Goal: Task Accomplishment & Management: Manage account settings

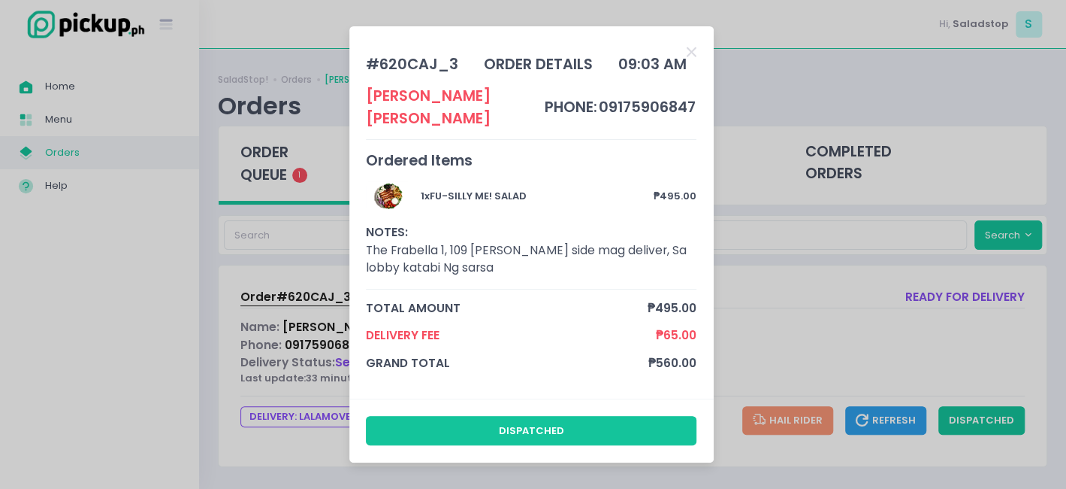
click at [782, 307] on div "# 620CAJ_3 order details 09:03 AM [PERSON_NAME] phone: 09175906847 Ordered Item…" at bounding box center [533, 244] width 1066 height 489
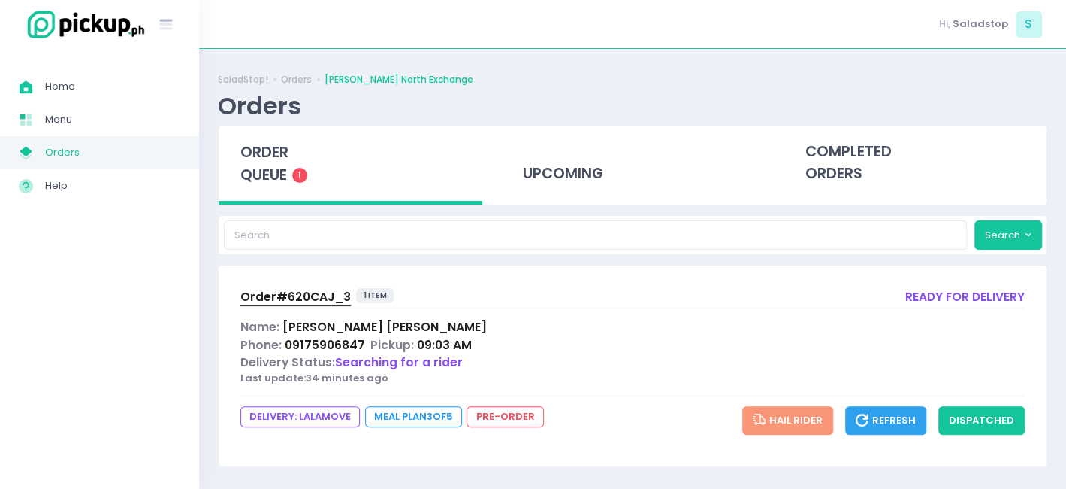
click at [329, 295] on span "Order# 620CAJ_3" at bounding box center [295, 297] width 110 height 16
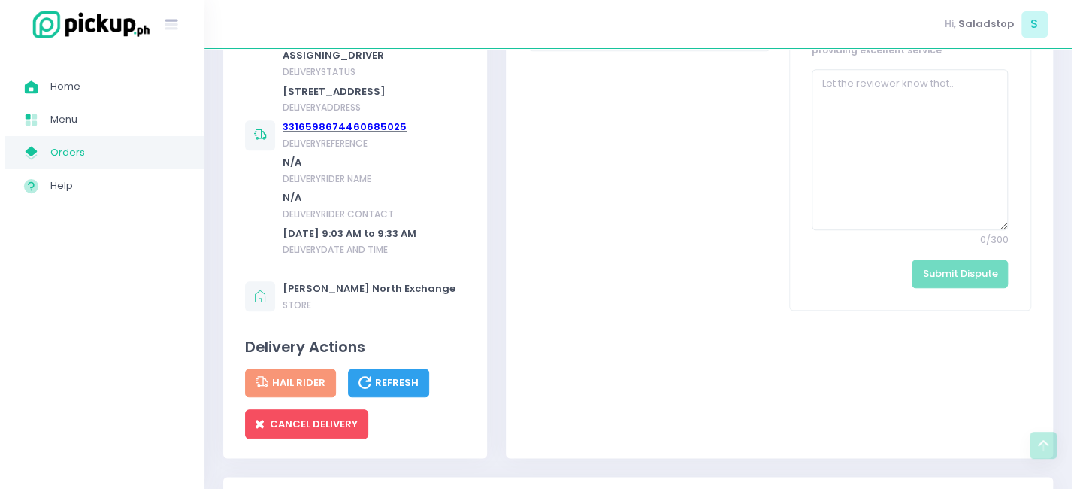
scroll to position [776, 0]
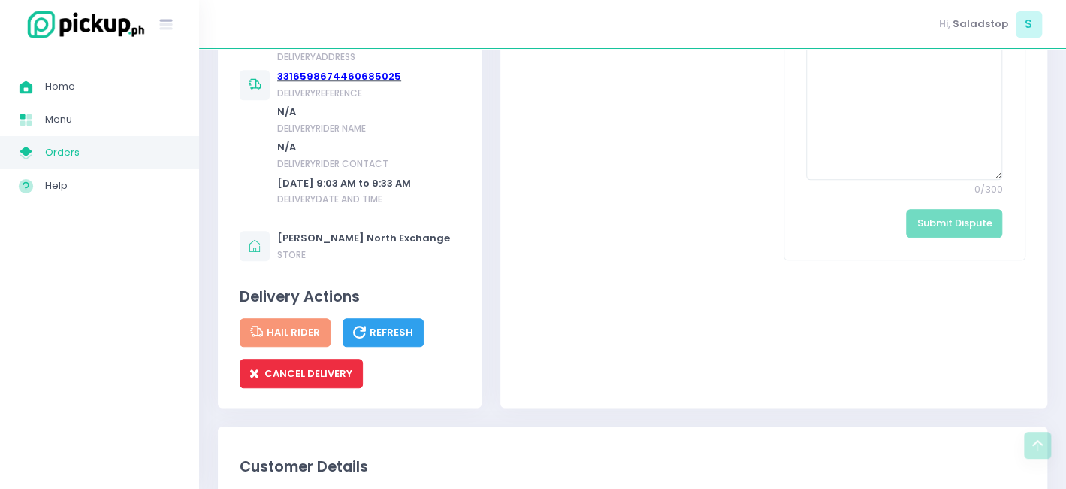
click at [295, 380] on span "CANCEL DELIVERY" at bounding box center [301, 373] width 102 height 14
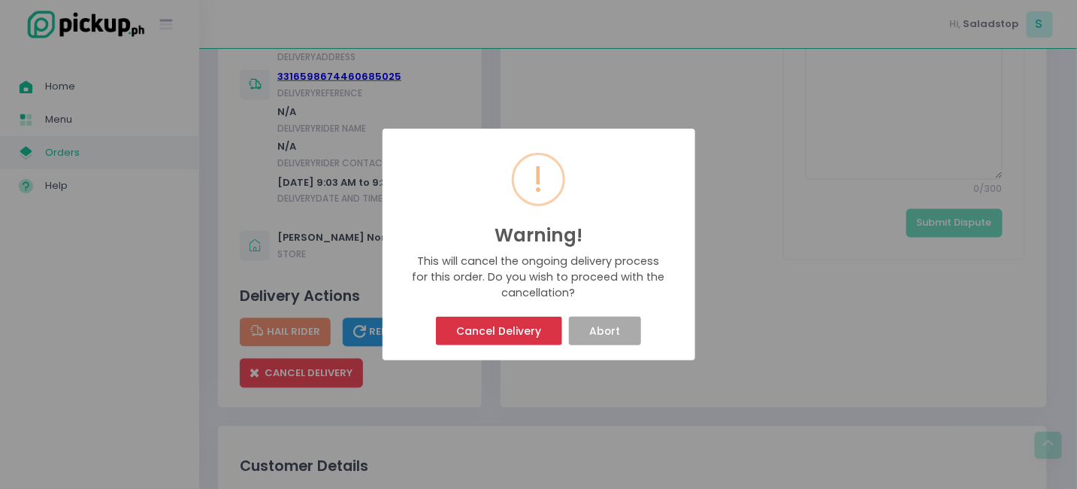
click at [489, 335] on button "Cancel Delivery" at bounding box center [499, 330] width 126 height 29
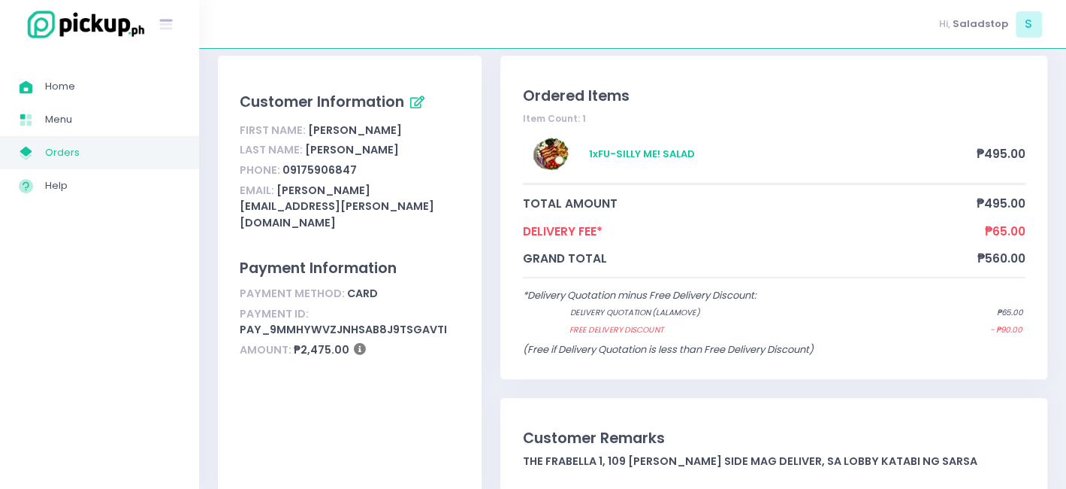
scroll to position [50, 0]
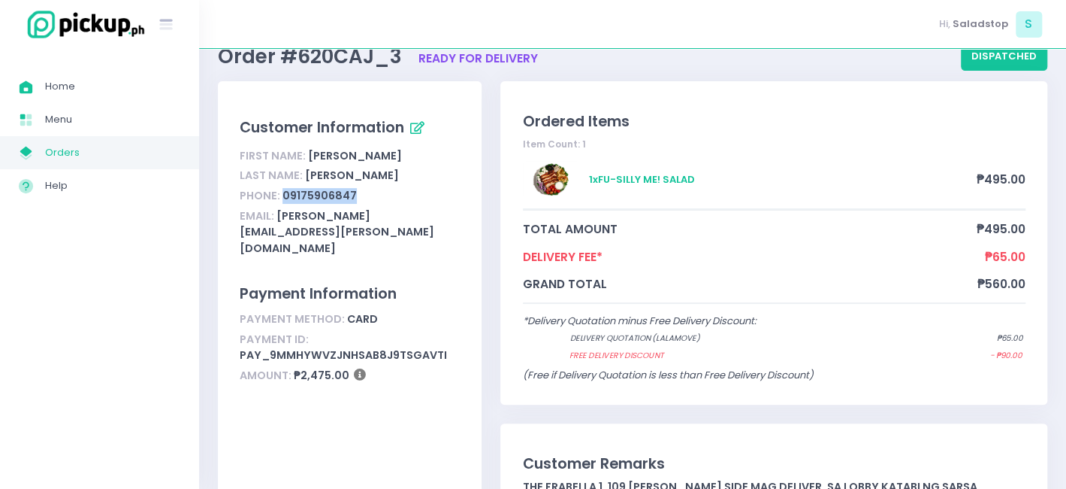
drag, startPoint x: 371, startPoint y: 191, endPoint x: 283, endPoint y: 204, distance: 89.6
click at [283, 204] on div "Phone: [PHONE_NUMBER]" at bounding box center [350, 196] width 220 height 20
copy div "09175906847"
drag, startPoint x: 365, startPoint y: 170, endPoint x: 304, endPoint y: 168, distance: 60.2
click at [304, 168] on div "Last Name: [PERSON_NAME]" at bounding box center [350, 176] width 220 height 20
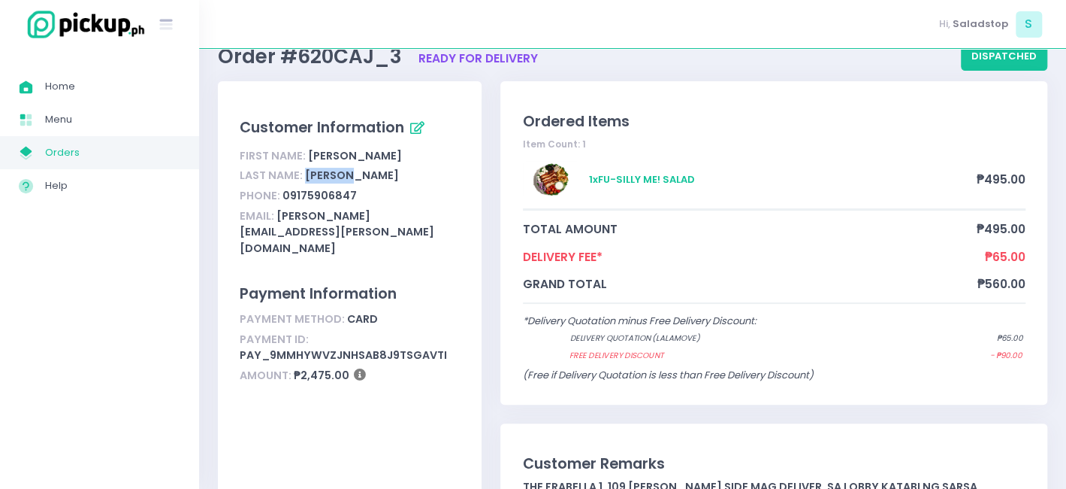
copy div "[PERSON_NAME]"
drag, startPoint x: 377, startPoint y: 155, endPoint x: 307, endPoint y: 163, distance: 71.1
click at [307, 163] on div "First Name: [PERSON_NAME]" at bounding box center [350, 156] width 220 height 20
copy div "[PERSON_NAME]"
click at [76, 71] on link "Home Created with Sketch. Home" at bounding box center [99, 86] width 199 height 33
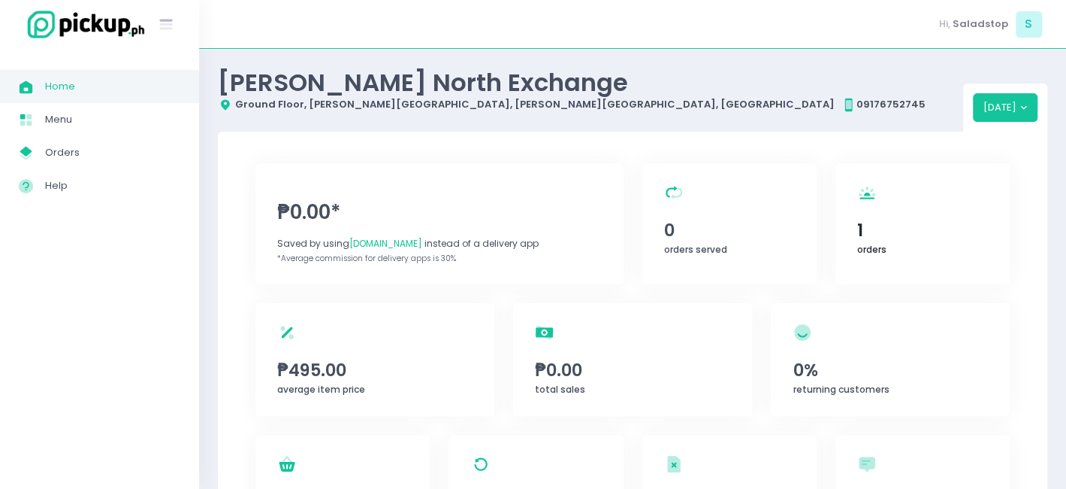
click at [895, 228] on span "1" at bounding box center [923, 230] width 131 height 26
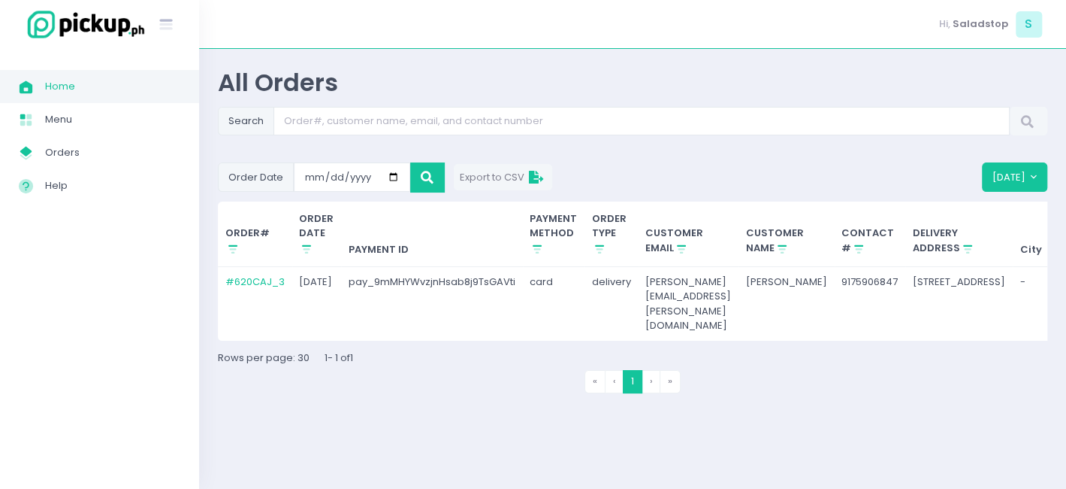
click at [504, 278] on td "pay_9mMHYWvzjnHsab8j9TsGAVti" at bounding box center [432, 304] width 182 height 74
click at [45, 121] on span "Menu" at bounding box center [112, 120] width 135 height 20
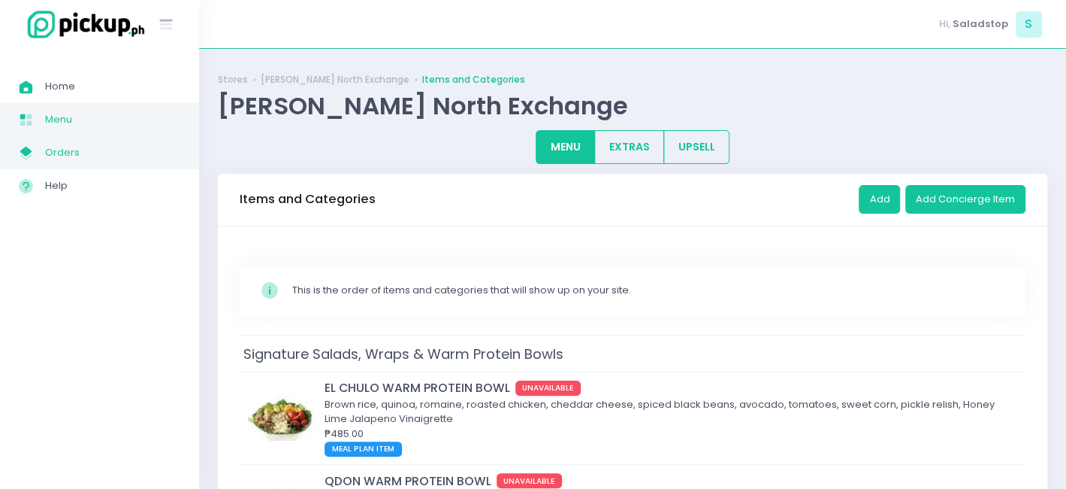
click at [37, 156] on span "My Store Created with Sketch." at bounding box center [32, 153] width 26 height 20
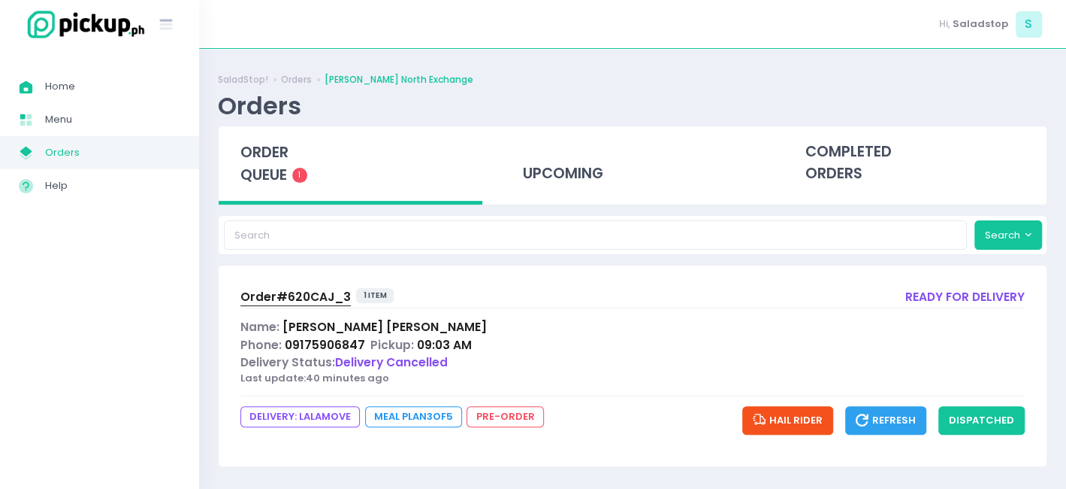
scroll to position [4, 0]
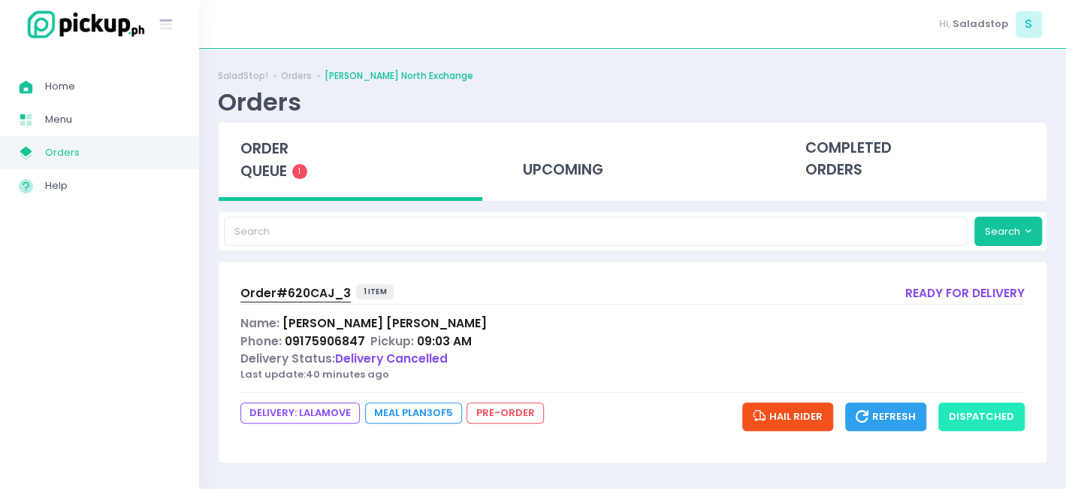
click at [966, 412] on button "dispatched" at bounding box center [982, 416] width 86 height 29
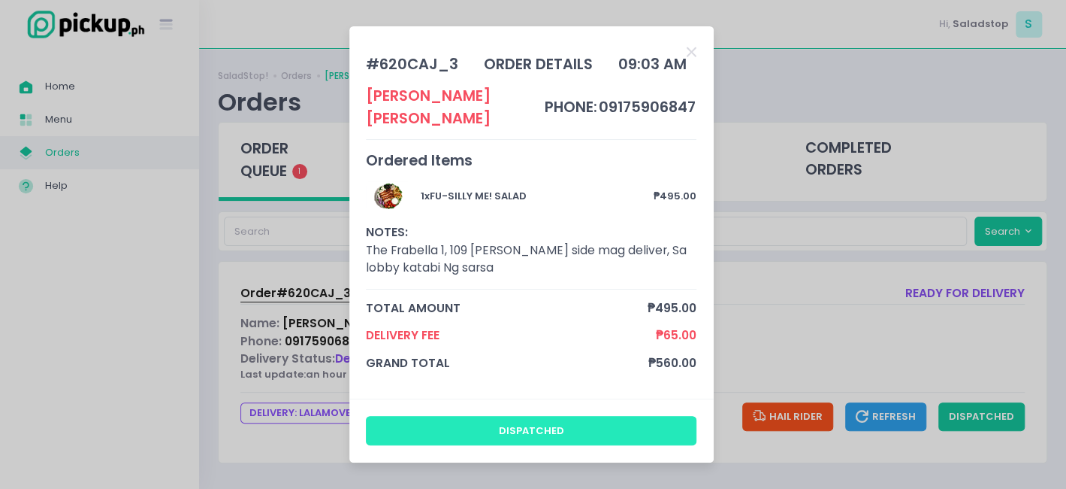
click at [585, 428] on button "dispatched" at bounding box center [531, 430] width 331 height 29
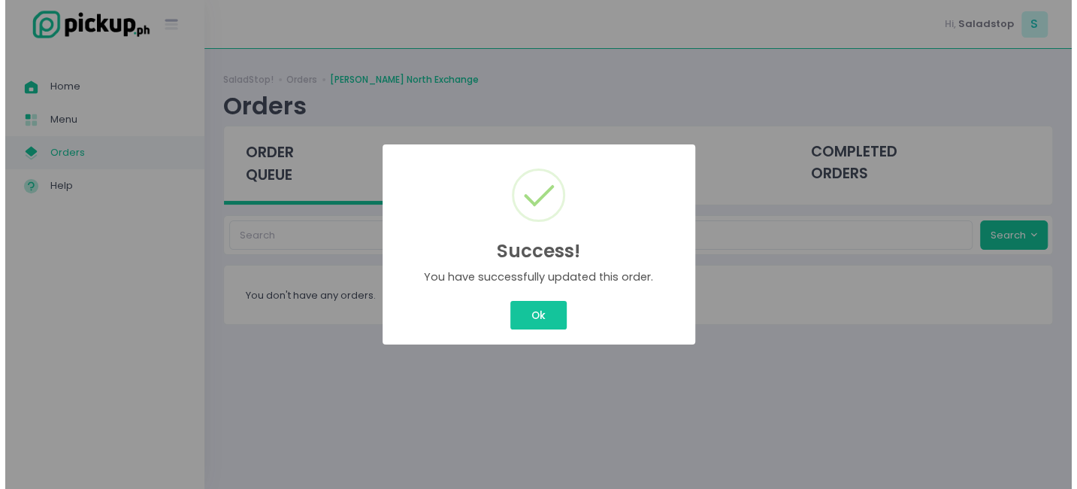
scroll to position [0, 0]
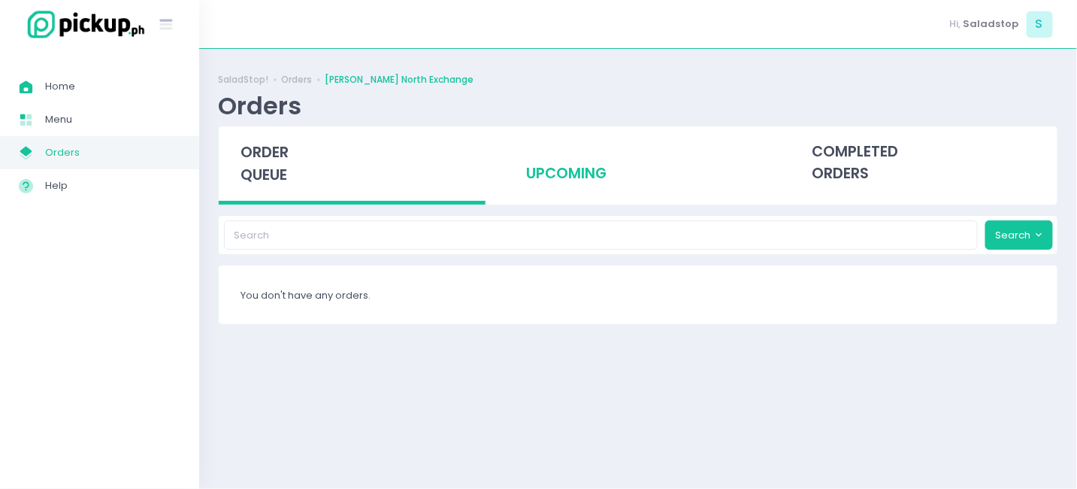
click at [584, 167] on div "upcoming" at bounding box center [637, 163] width 267 height 74
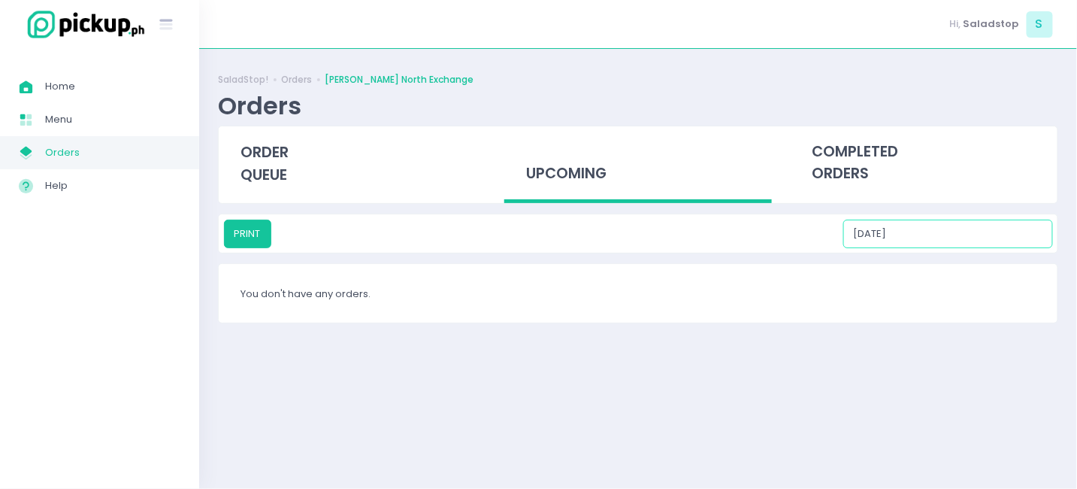
click at [944, 235] on input "09/10/2025" at bounding box center [948, 233] width 210 height 29
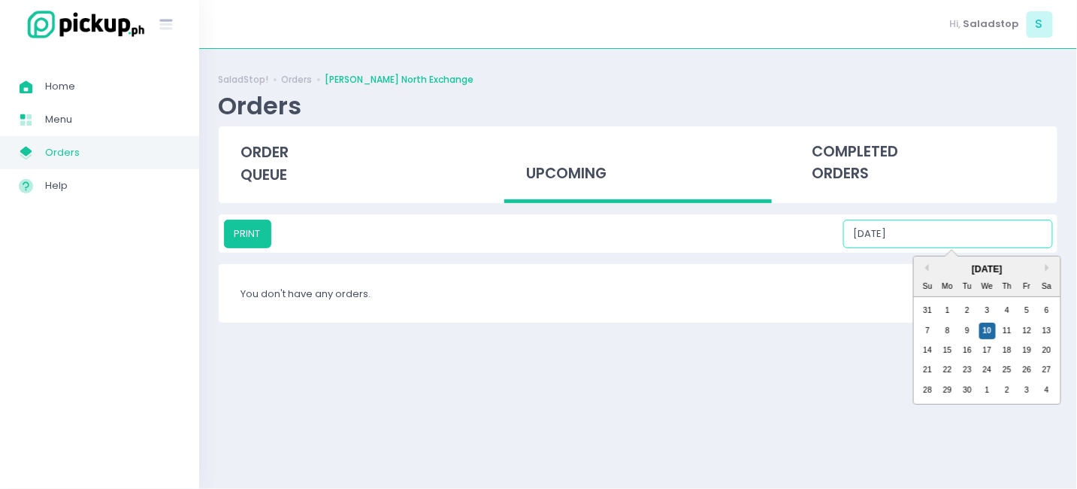
click at [948, 232] on input "09/10/2025" at bounding box center [948, 233] width 210 height 29
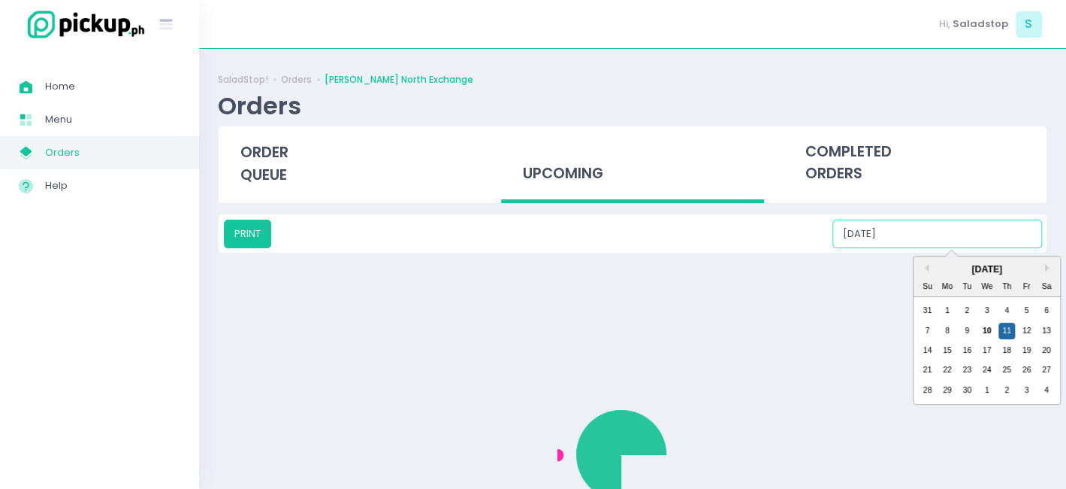
type input "09/11/2025"
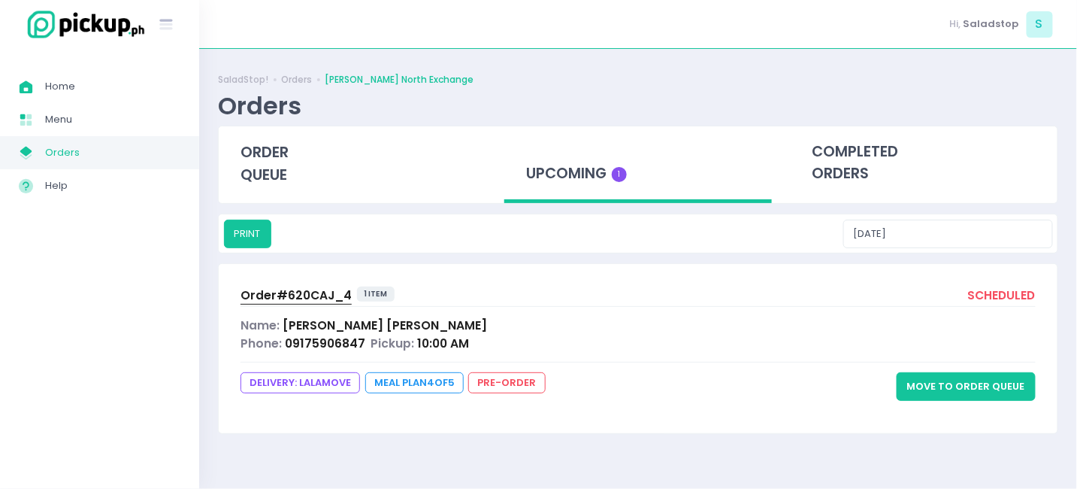
click at [380, 318] on div "Name: juana guevara" at bounding box center [637, 324] width 795 height 17
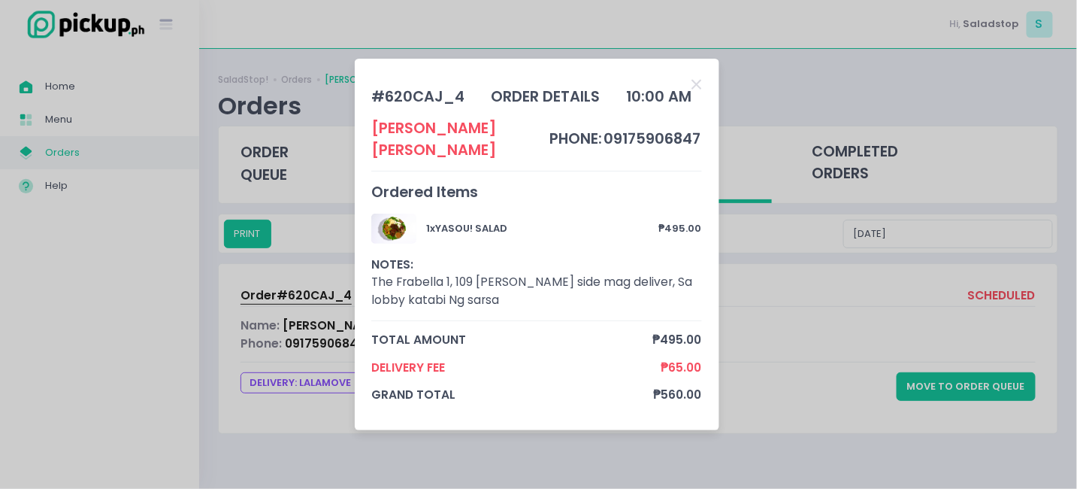
click at [726, 353] on div "# 620CAJ_4 order details 10:00 AM juana guevara phone: 09175906847 Ordered Item…" at bounding box center [538, 244] width 1077 height 489
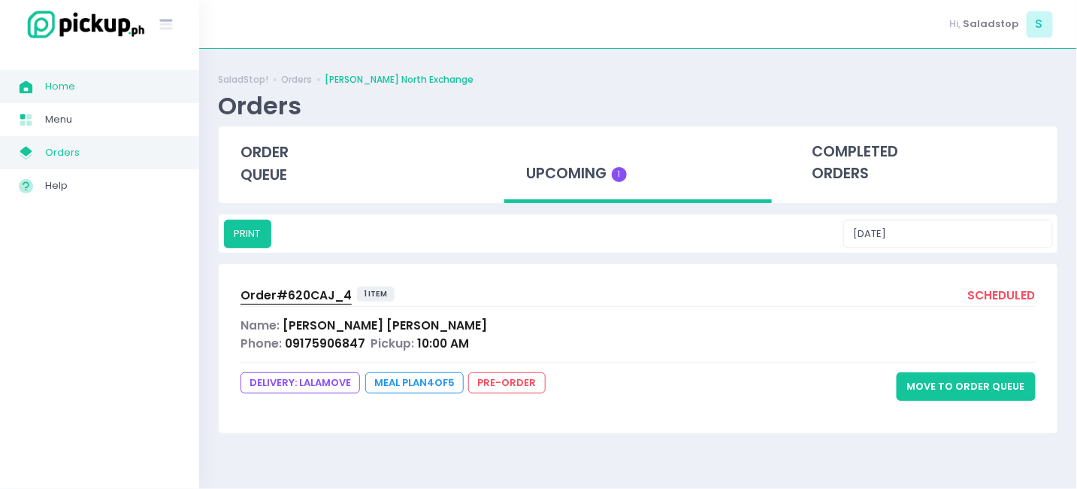
click at [71, 99] on link "Home Created with Sketch. Home" at bounding box center [99, 86] width 199 height 33
